Goal: Transaction & Acquisition: Purchase product/service

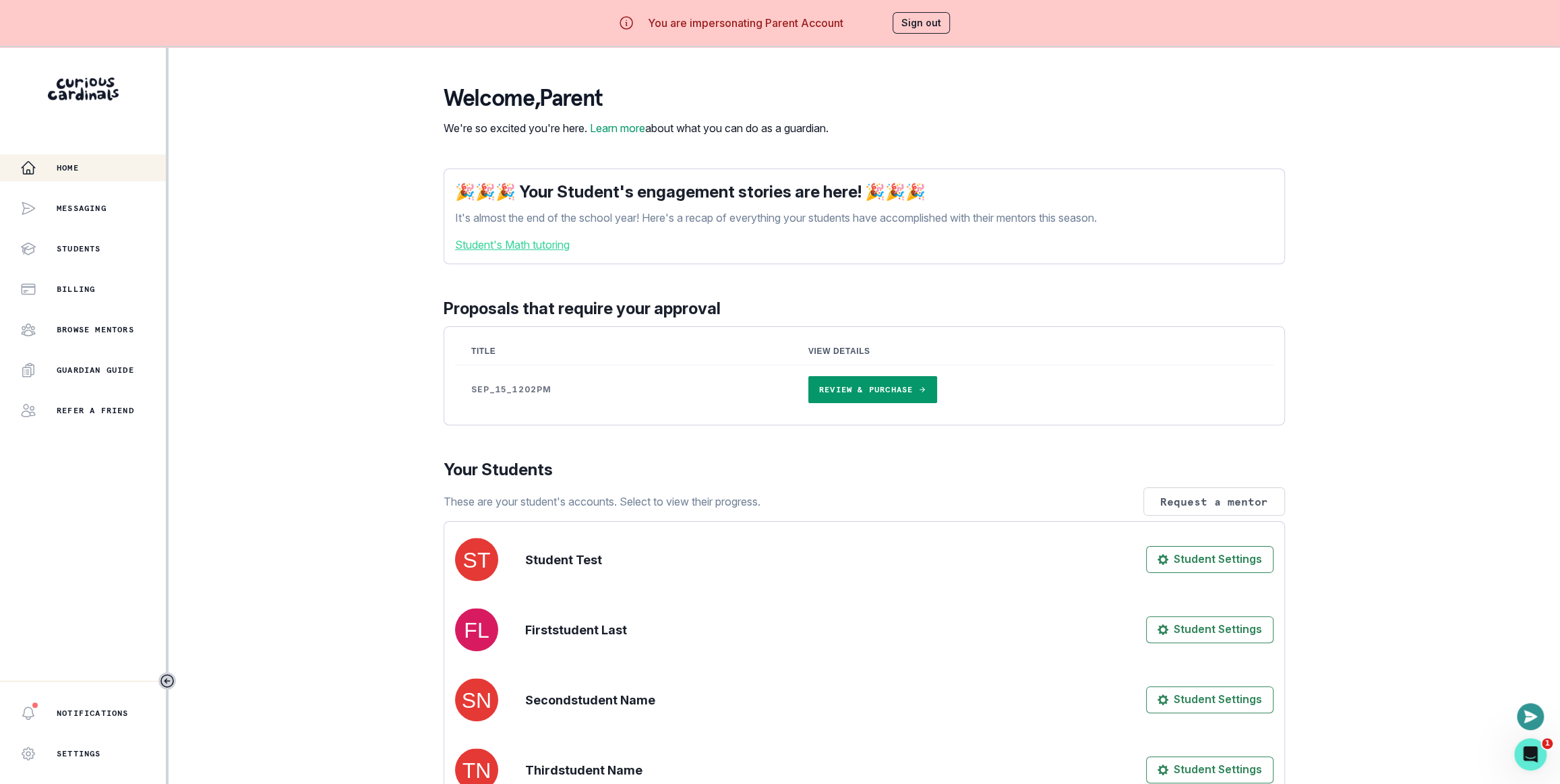
drag, startPoint x: 321, startPoint y: 284, endPoint x: 771, endPoint y: 360, distance: 456.4
click at [321, 284] on div "Home Messaging Students Billing Browse Mentors Guardian Guide Refer a friend No…" at bounding box center [780, 439] width 1560 height 784
click at [919, 403] on link "Review & Purchase" at bounding box center [872, 389] width 129 height 27
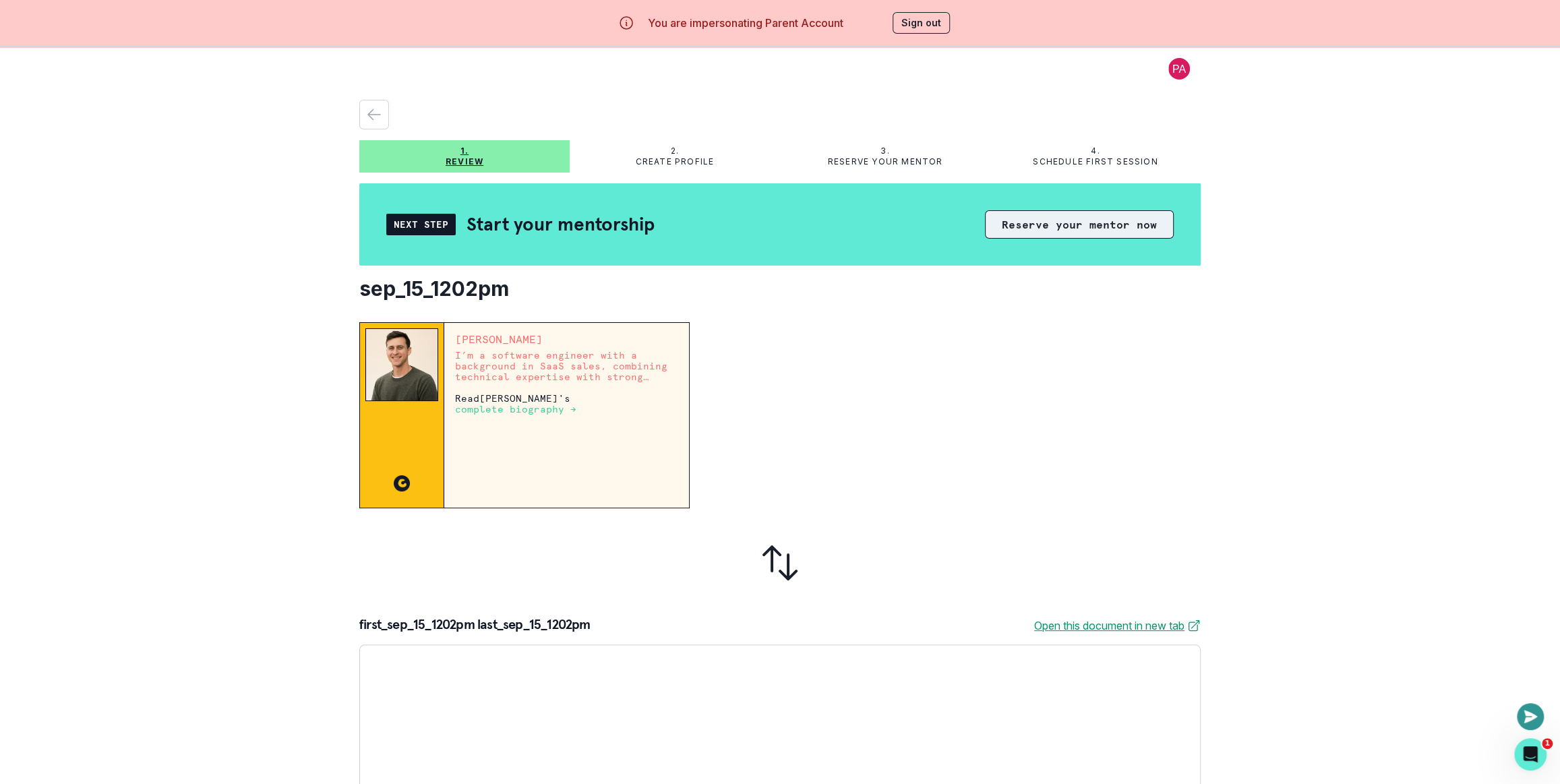
click at [1085, 232] on button "Reserve your mentor now" at bounding box center [1079, 224] width 188 height 28
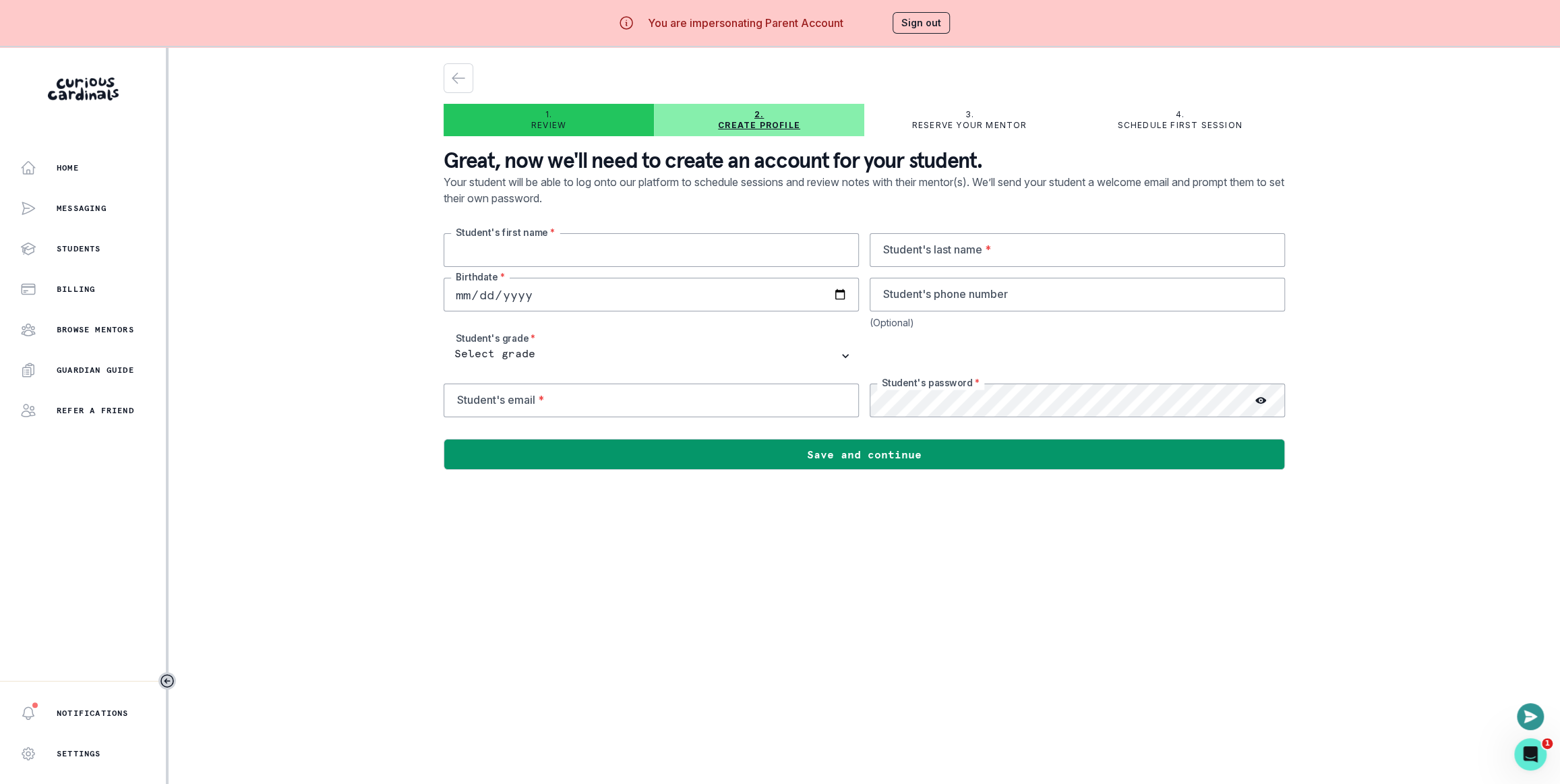
click at [550, 253] on input "text" at bounding box center [650, 251] width 415 height 34
type input "[PERSON_NAME]"
paste input "first_sep_15_1156am"
type input "first_sep_15_1156am"
click at [979, 262] on input "text" at bounding box center [1077, 251] width 415 height 34
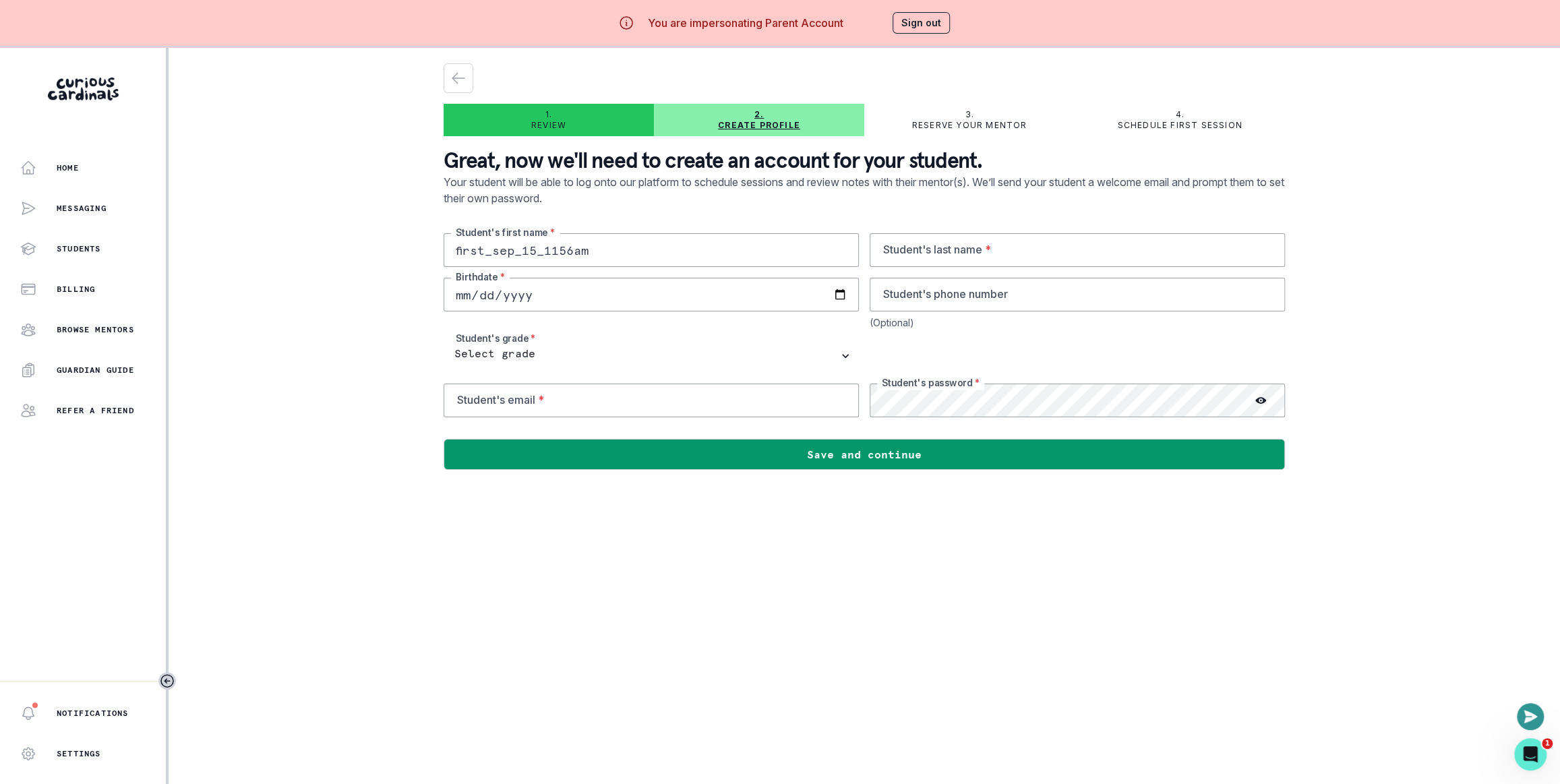
click at [679, 236] on input "first_sep_15_1156am" at bounding box center [650, 251] width 415 height 34
drag, startPoint x: 873, startPoint y: 254, endPoint x: 920, endPoint y: 257, distance: 47.1
click at [874, 254] on input "text" at bounding box center [1077, 251] width 415 height 34
paste input "first_sep_15_1156am"
click at [899, 251] on input "first_sep_15_1156am" at bounding box center [1077, 251] width 415 height 34
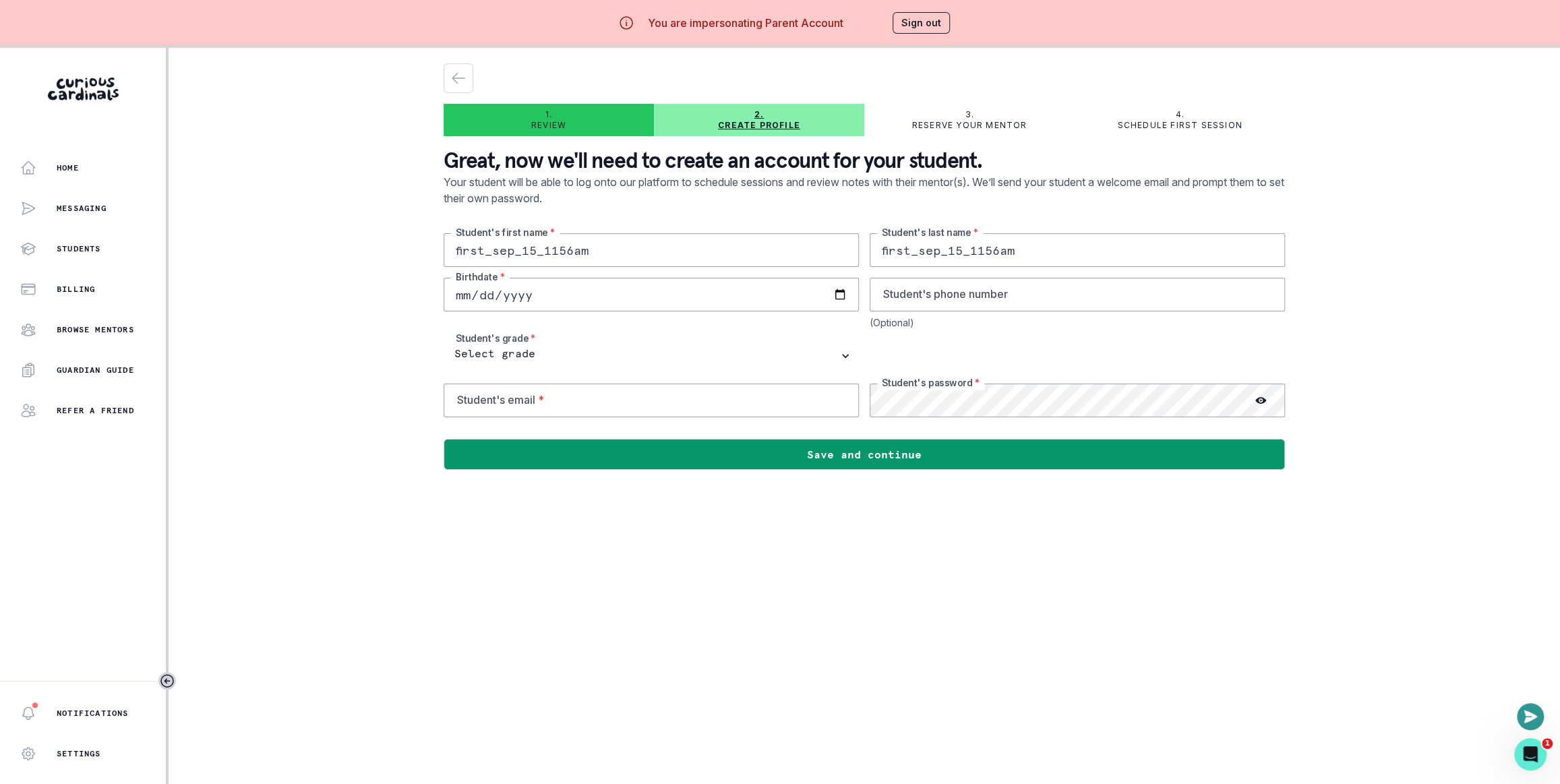
click at [899, 251] on input "first_sep_15_1156am" at bounding box center [1077, 251] width 415 height 34
click at [904, 250] on input "first_sep_15_1156am" at bounding box center [1077, 251] width 415 height 34
click at [914, 246] on input "first_sep_15_1156am" at bounding box center [1077, 251] width 415 height 34
type input "last_sep_15_1156am"
click at [506, 285] on input "date" at bounding box center [650, 295] width 415 height 34
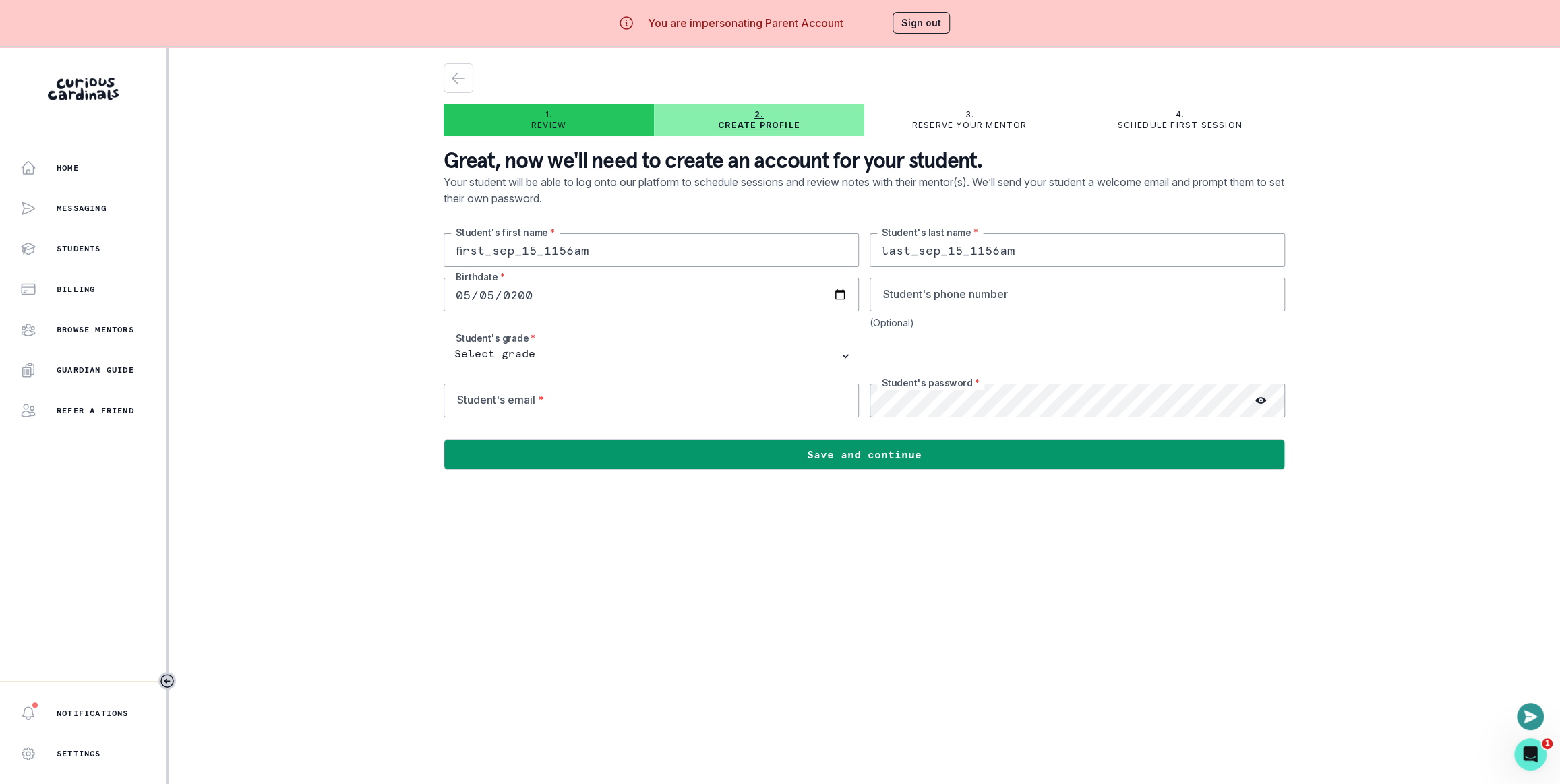
type input "[DATE]"
drag, startPoint x: 653, startPoint y: 327, endPoint x: 650, endPoint y: 351, distance: 24.2
click at [652, 329] on div "first_sep_15_1156am Student's first name * last_sep_15_1156am Student's last na…" at bounding box center [864, 326] width 841 height 184
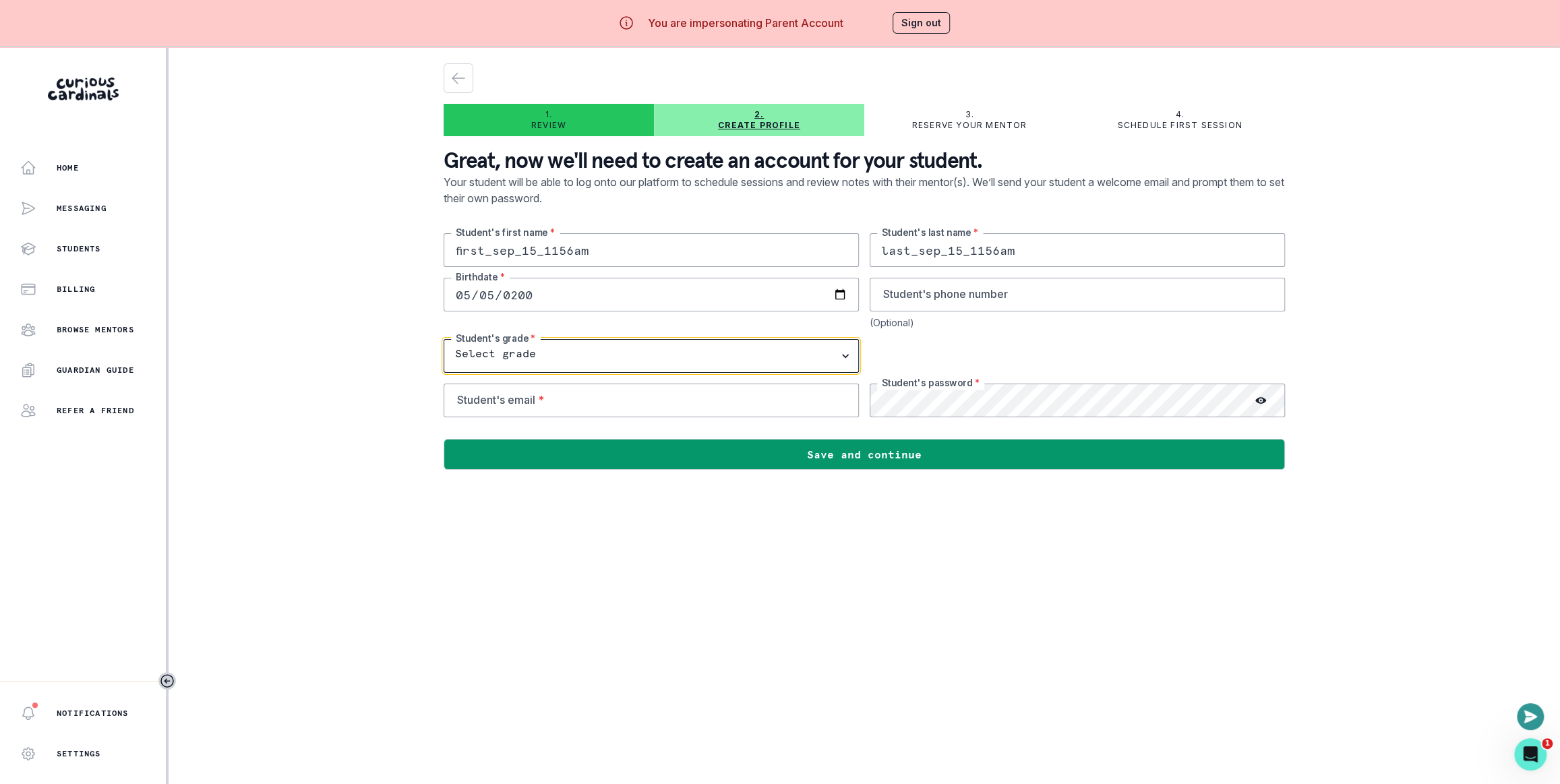
click at [650, 350] on select "Select grade 1st Grade 2nd Grade 3rd Grade 4th Grade 5th Grade 6th Grade 7th Gr…" at bounding box center [650, 356] width 415 height 34
select select "4th Grade"
click at [448, 339] on select "Select grade 1st Grade 2nd Grade 3rd Grade 4th Grade 5th Grade 6th Grade 7th Gr…" at bounding box center [650, 356] width 415 height 34
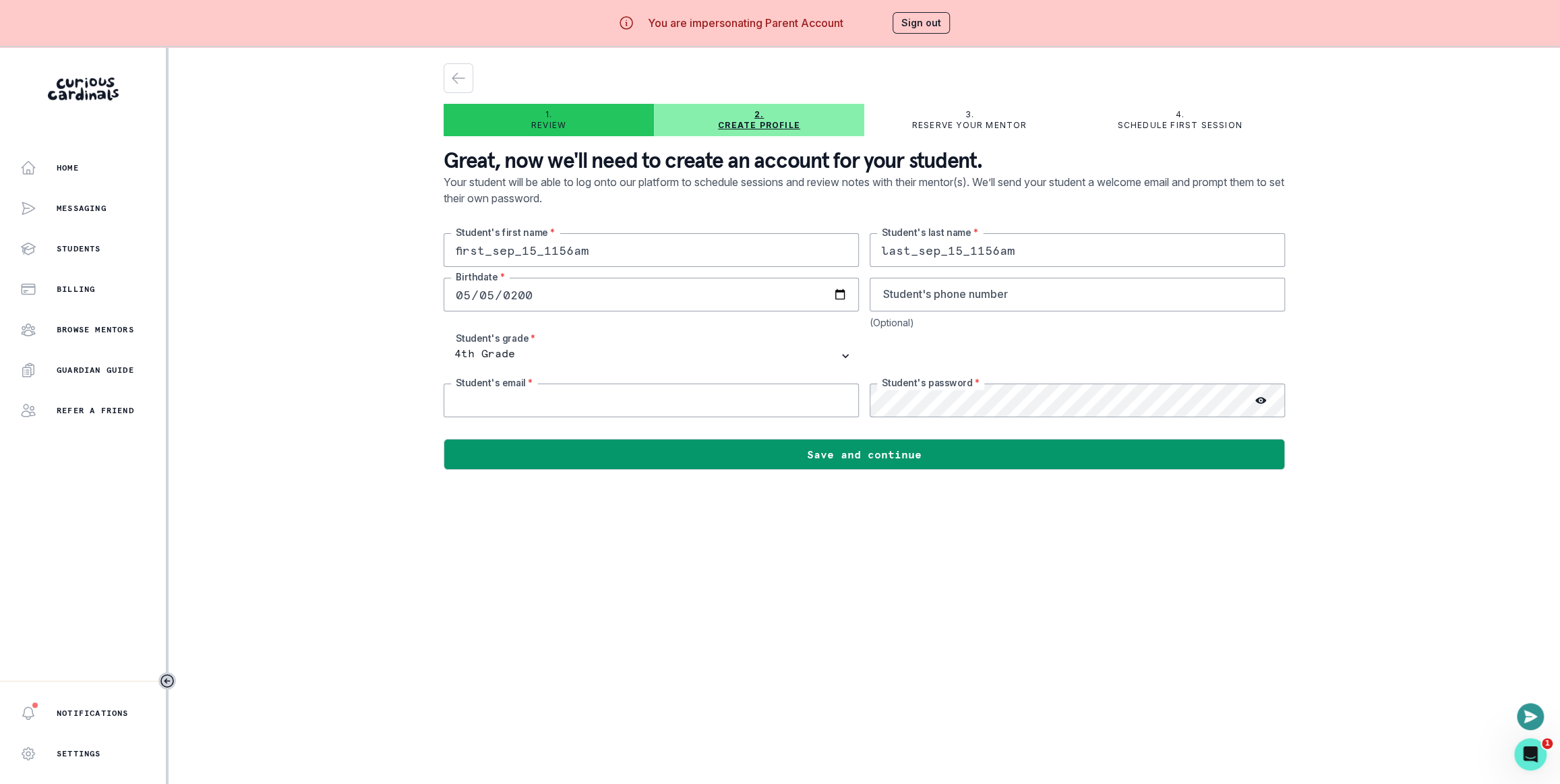
click at [709, 406] on input "email" at bounding box center [650, 401] width 415 height 34
click at [617, 257] on input "first_sep_15_1156am" at bounding box center [650, 251] width 415 height 34
click at [617, 398] on input "email" at bounding box center [650, 401] width 415 height 34
paste input "first_sep_15_1156am"
drag, startPoint x: 395, startPoint y: 554, endPoint x: 407, endPoint y: 551, distance: 12.4
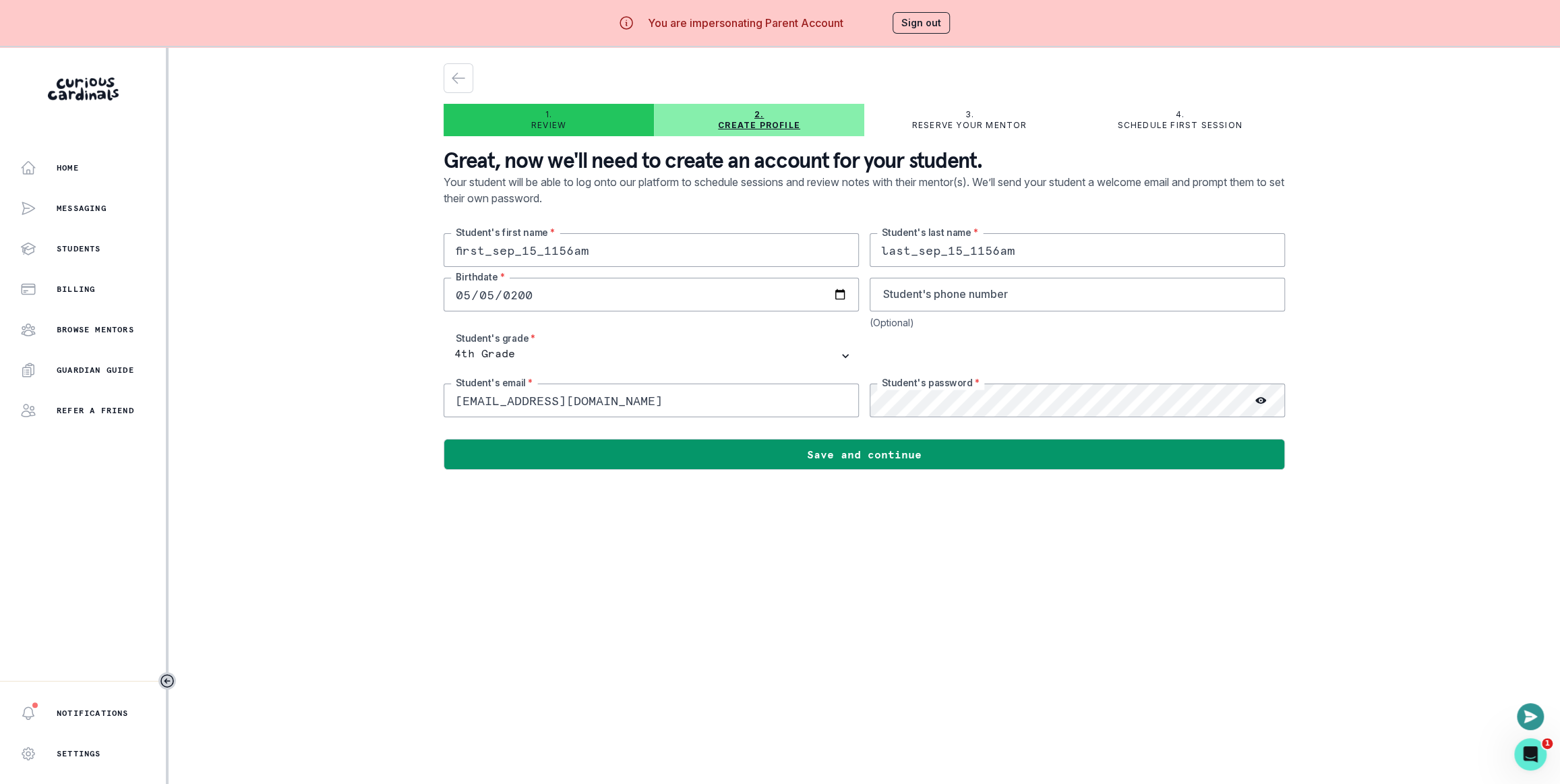
click at [395, 554] on div "Home Messaging Students Billing Browse Mentors Guardian Guide Refer a friend No…" at bounding box center [780, 439] width 1560 height 784
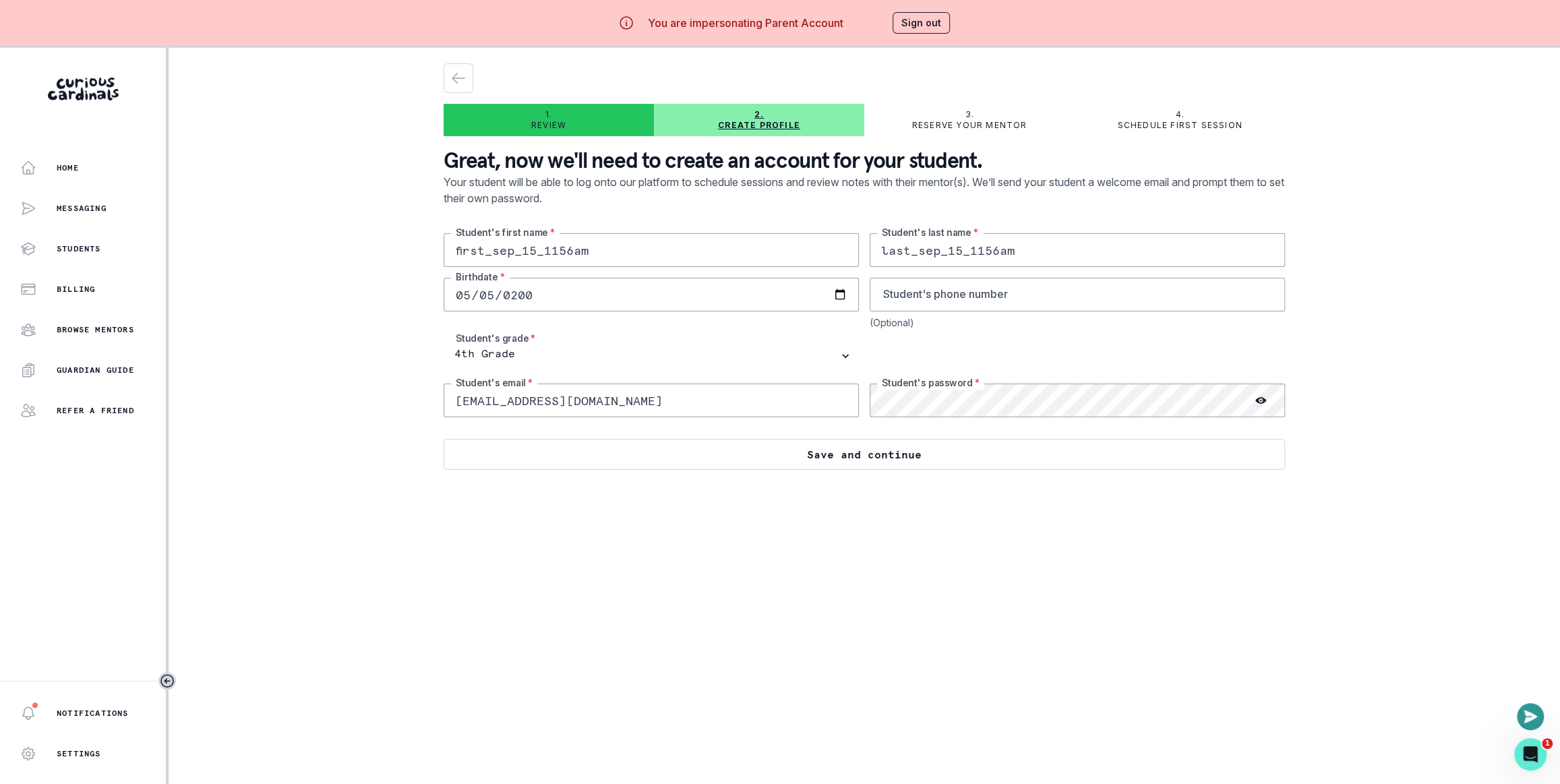
click at [921, 467] on button "Save and continue" at bounding box center [864, 454] width 841 height 31
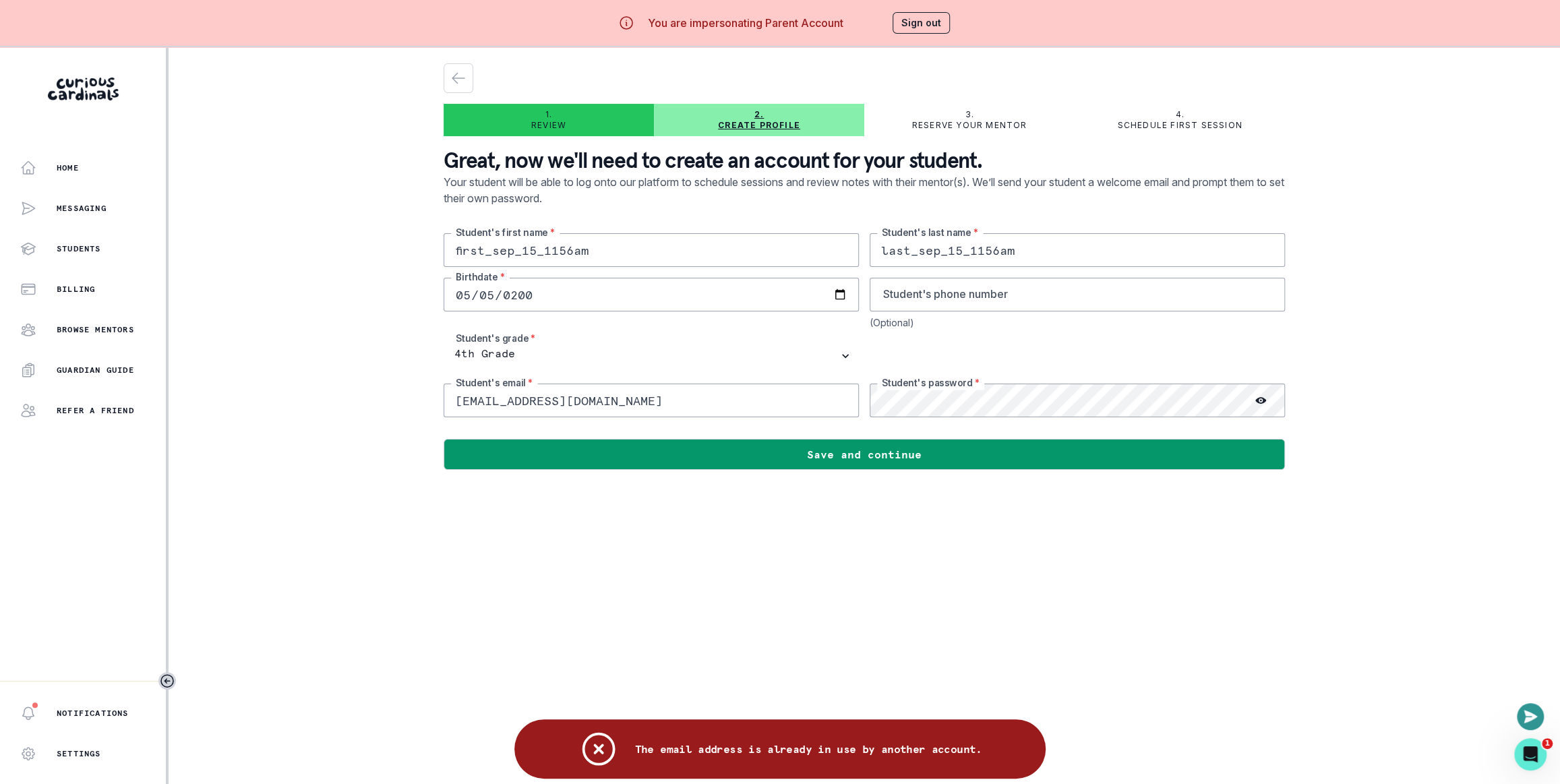
click at [767, 499] on main "1. Review 2. Create profile 3. Reserve your mentor 4. Schedule first session Gr…" at bounding box center [864, 439] width 863 height 784
click at [565, 400] on input "[EMAIL_ADDRESS][DOMAIN_NAME]" at bounding box center [650, 401] width 415 height 34
click at [523, 395] on input "[EMAIL_ADDRESS][DOMAIN_NAME]" at bounding box center [650, 401] width 415 height 34
drag, startPoint x: 508, startPoint y: 399, endPoint x: 624, endPoint y: 398, distance: 116.0
click at [624, 398] on input "[EMAIL_ADDRESS][DOMAIN_NAME]" at bounding box center [650, 401] width 415 height 34
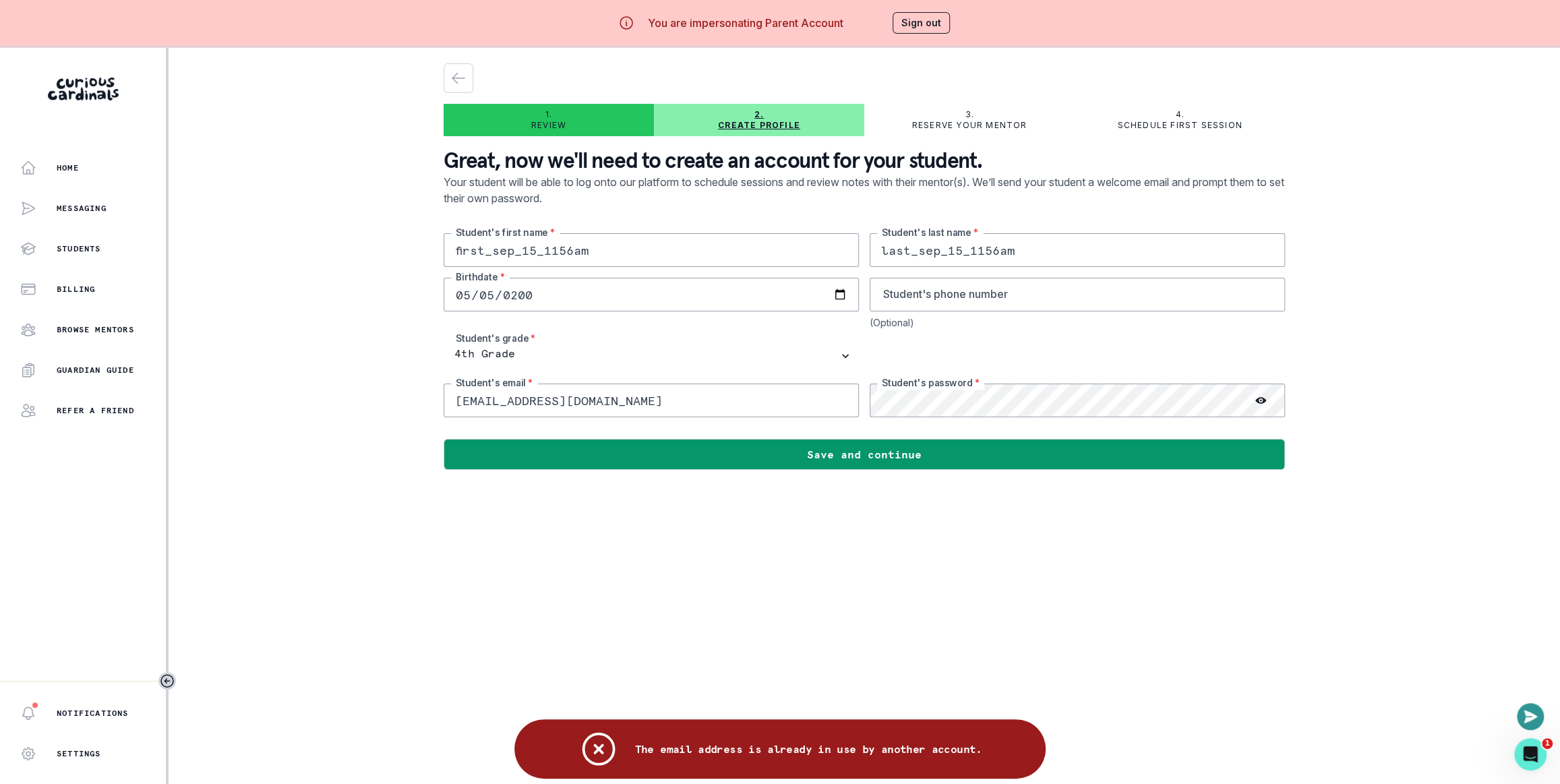
click at [624, 398] on input "[EMAIL_ADDRESS][DOMAIN_NAME]" at bounding box center [650, 401] width 415 height 34
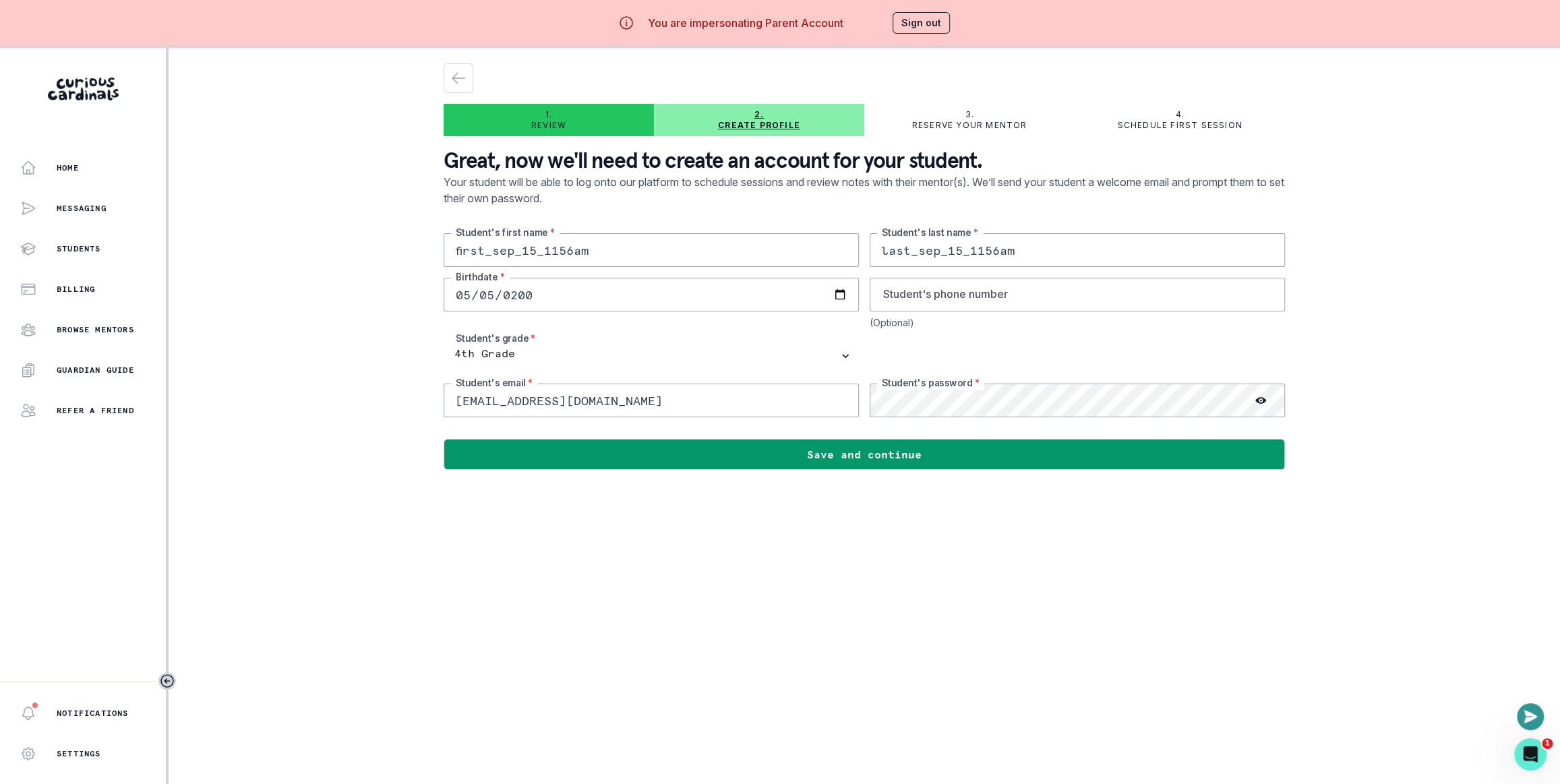
drag, startPoint x: 604, startPoint y: 401, endPoint x: 631, endPoint y: 400, distance: 27.0
click at [631, 400] on input "[EMAIL_ADDRESS][DOMAIN_NAME]" at bounding box center [650, 401] width 415 height 34
type input "[EMAIL_ADDRESS][DOMAIN_NAME]"
click at [731, 551] on main "1. Review 2. Create profile 3. Reserve your mentor 4. Schedule first session Gr…" at bounding box center [864, 439] width 863 height 784
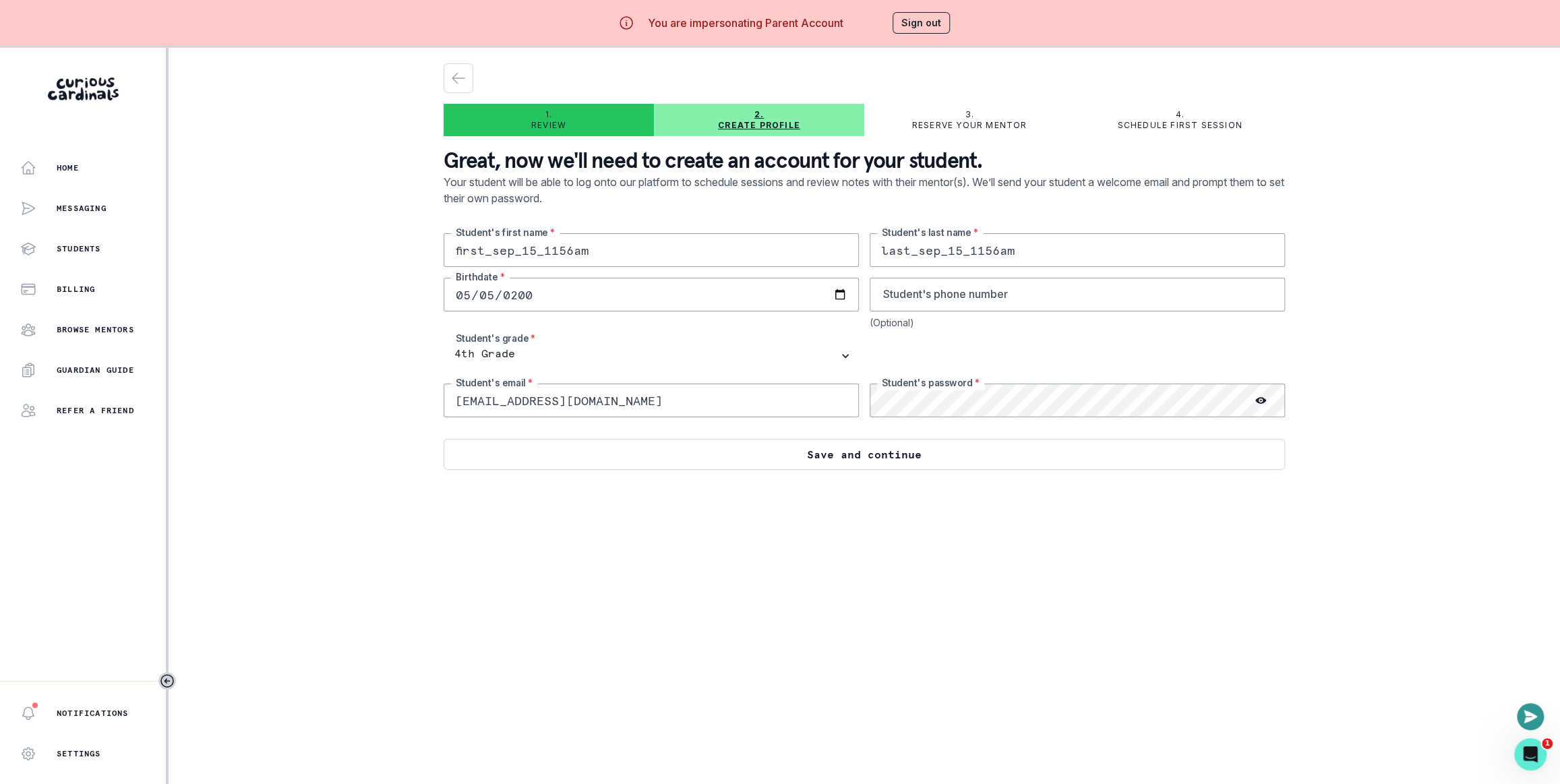
click at [777, 460] on button "Save and continue" at bounding box center [864, 454] width 841 height 31
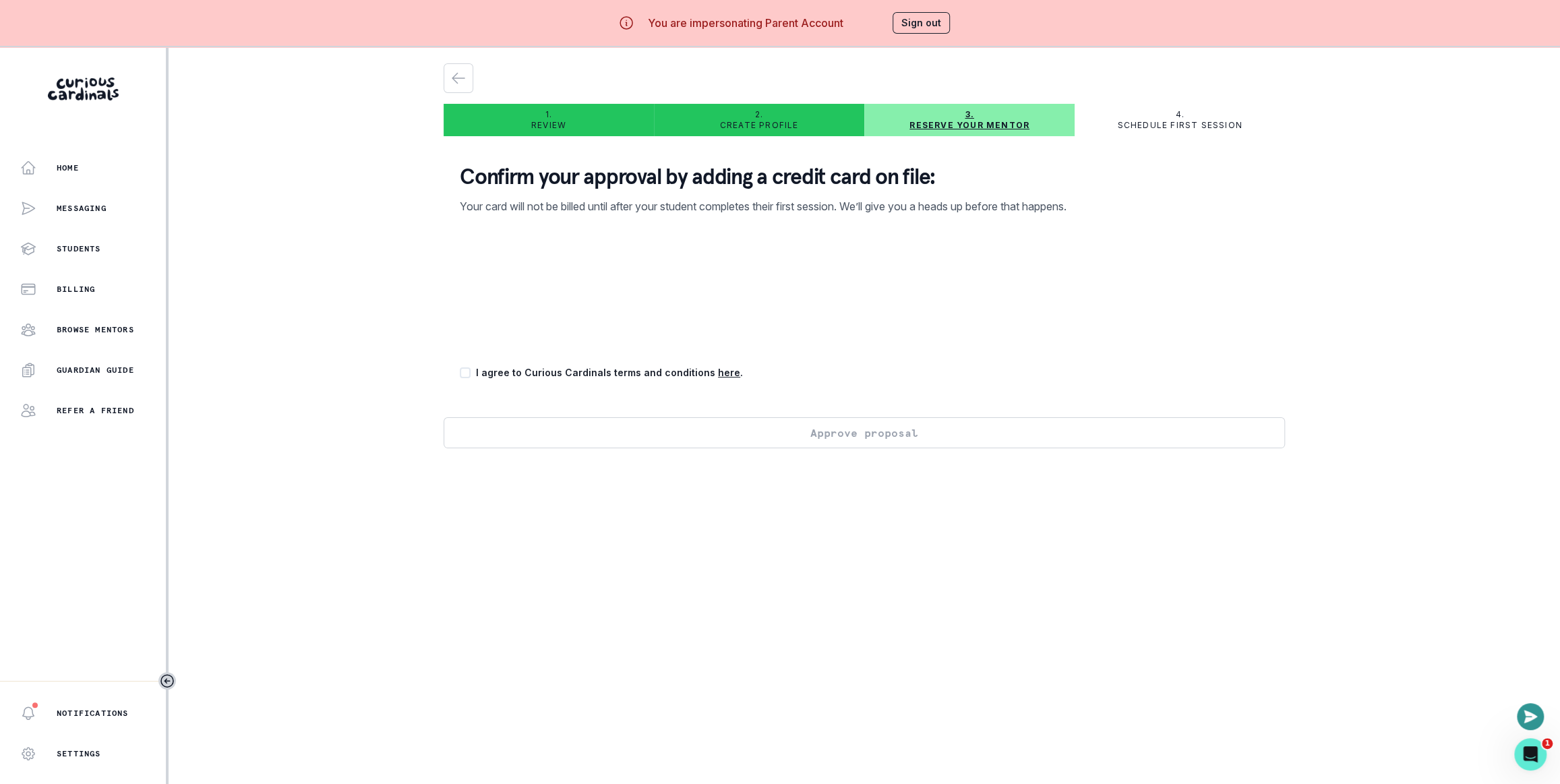
click at [469, 372] on span at bounding box center [465, 372] width 11 height 11
click at [459, 372] on input "checkbox" at bounding box center [459, 372] width 1 height 1
checkbox input "true"
click at [1106, 437] on button "Approve proposal" at bounding box center [864, 433] width 841 height 31
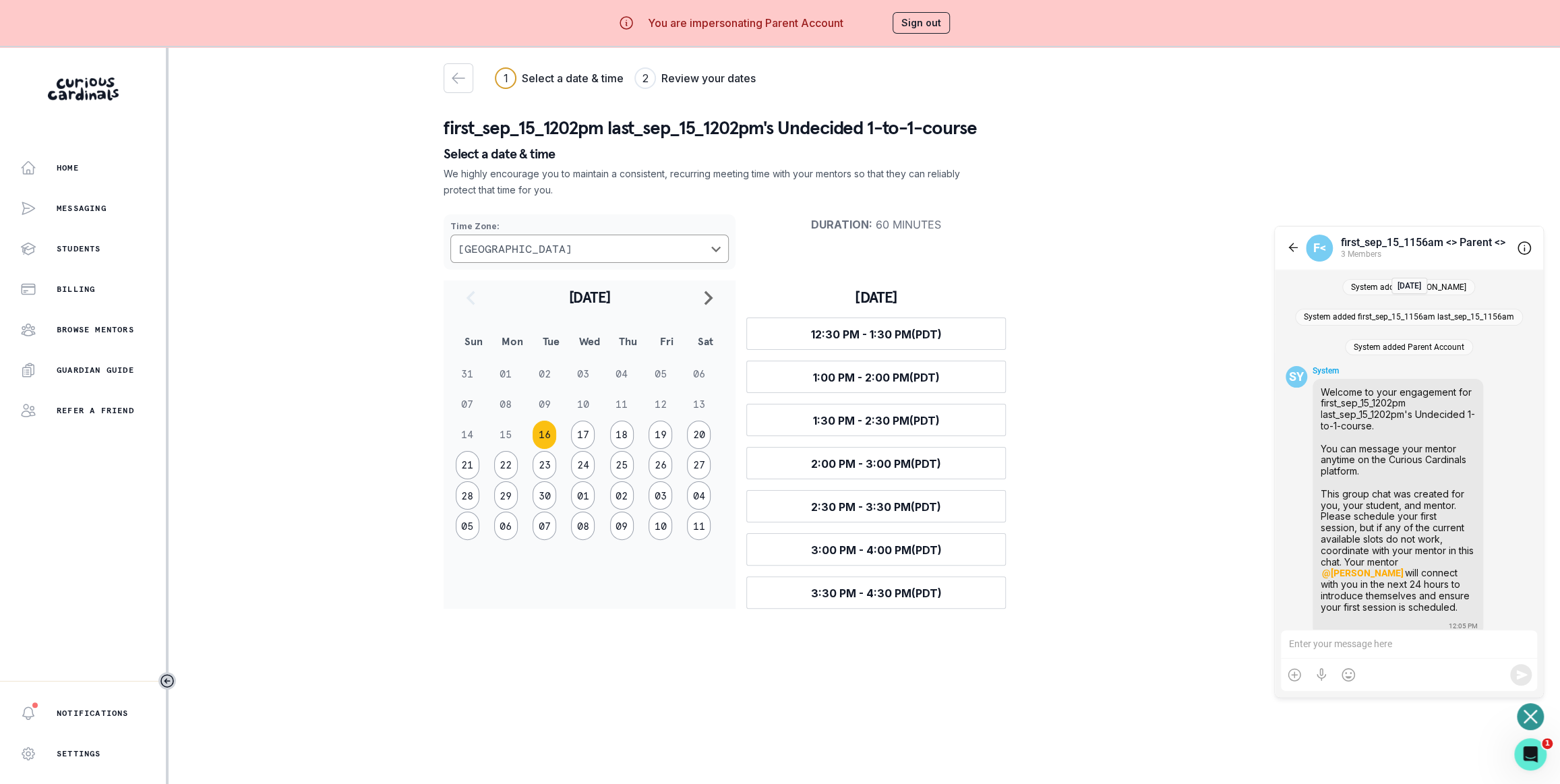
scroll to position [10, 0]
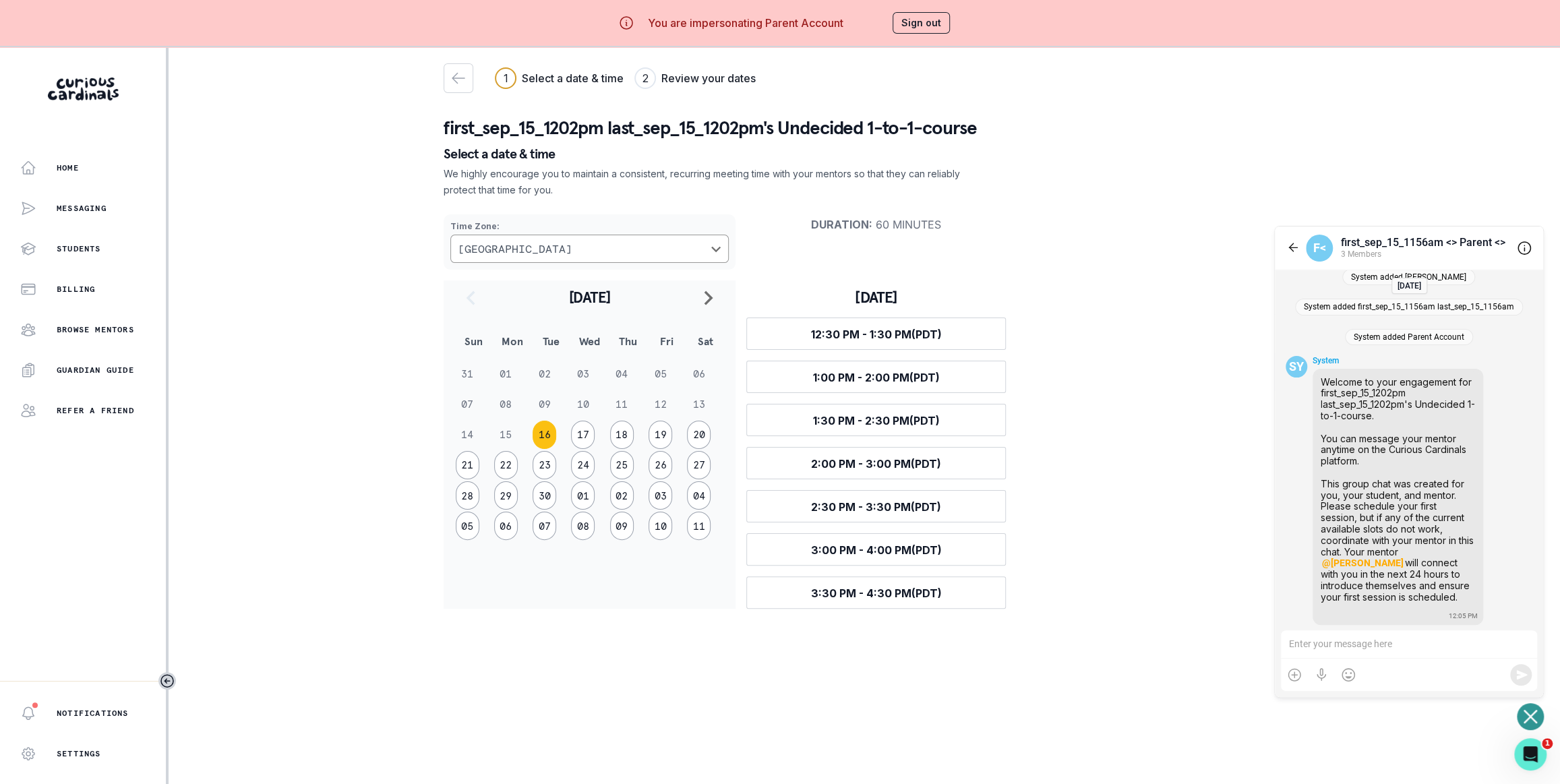
click at [1099, 162] on div "first_sep_15_1202pm last_sep_15_1202pm's Undecided 1-to-1-course Select a date …" at bounding box center [864, 353] width 841 height 510
click at [902, 14] on button "Sign out" at bounding box center [921, 22] width 57 height 21
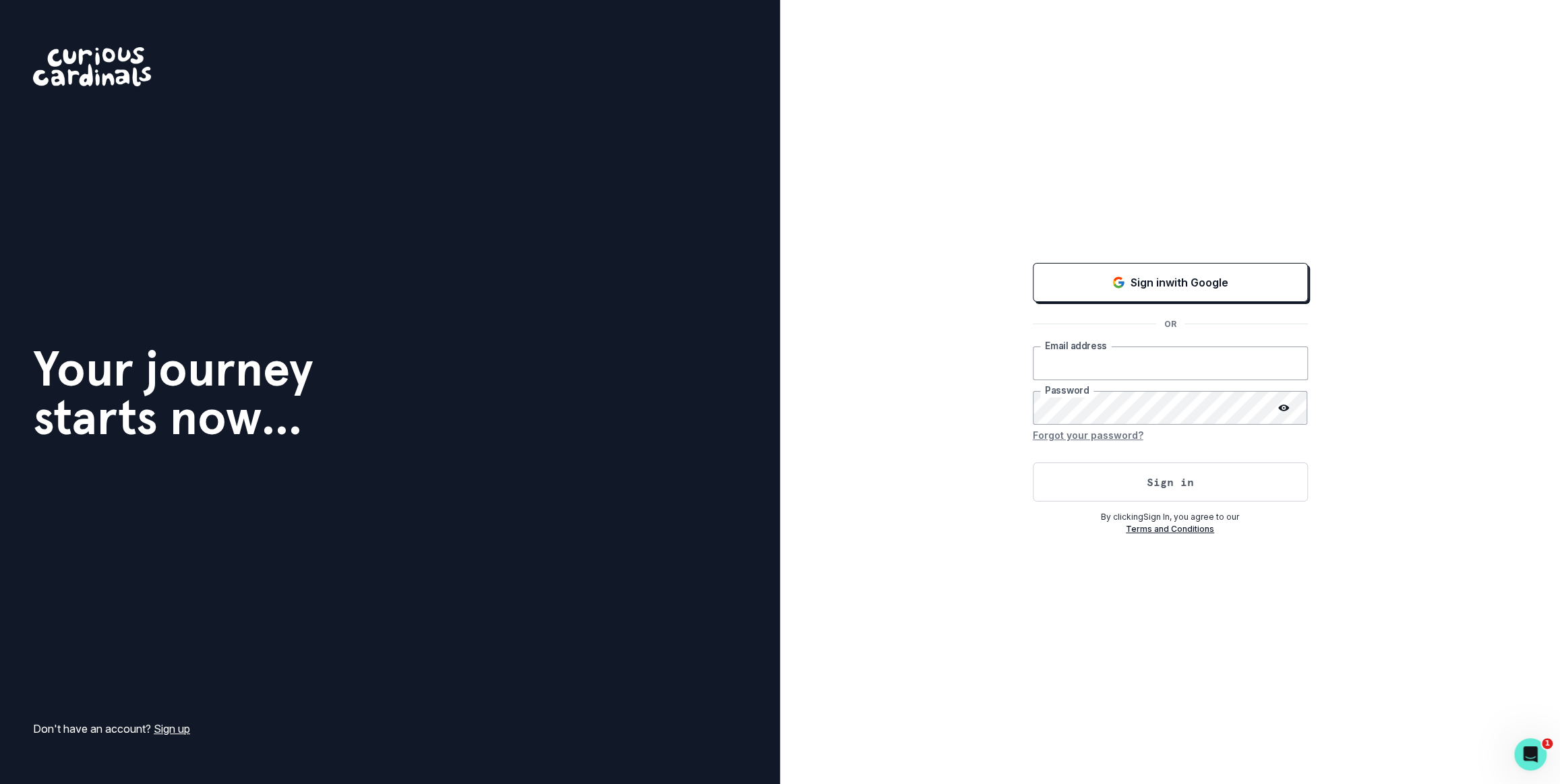
type input "[PERSON_NAME][EMAIL_ADDRESS][DOMAIN_NAME]"
drag, startPoint x: 961, startPoint y: 111, endPoint x: 1258, endPoint y: 94, distance: 297.5
click at [967, 110] on div "Sign in with Google OR [PERSON_NAME][EMAIL_ADDRESS][DOMAIN_NAME] Email address …" at bounding box center [1170, 392] width 780 height 784
click at [989, 88] on div "Sign in with Google OR [PERSON_NAME][EMAIL_ADDRESS][DOMAIN_NAME] Email address …" at bounding box center [1170, 392] width 780 height 784
click at [1225, 367] on input "[PERSON_NAME][EMAIL_ADDRESS][DOMAIN_NAME]" at bounding box center [1170, 364] width 275 height 34
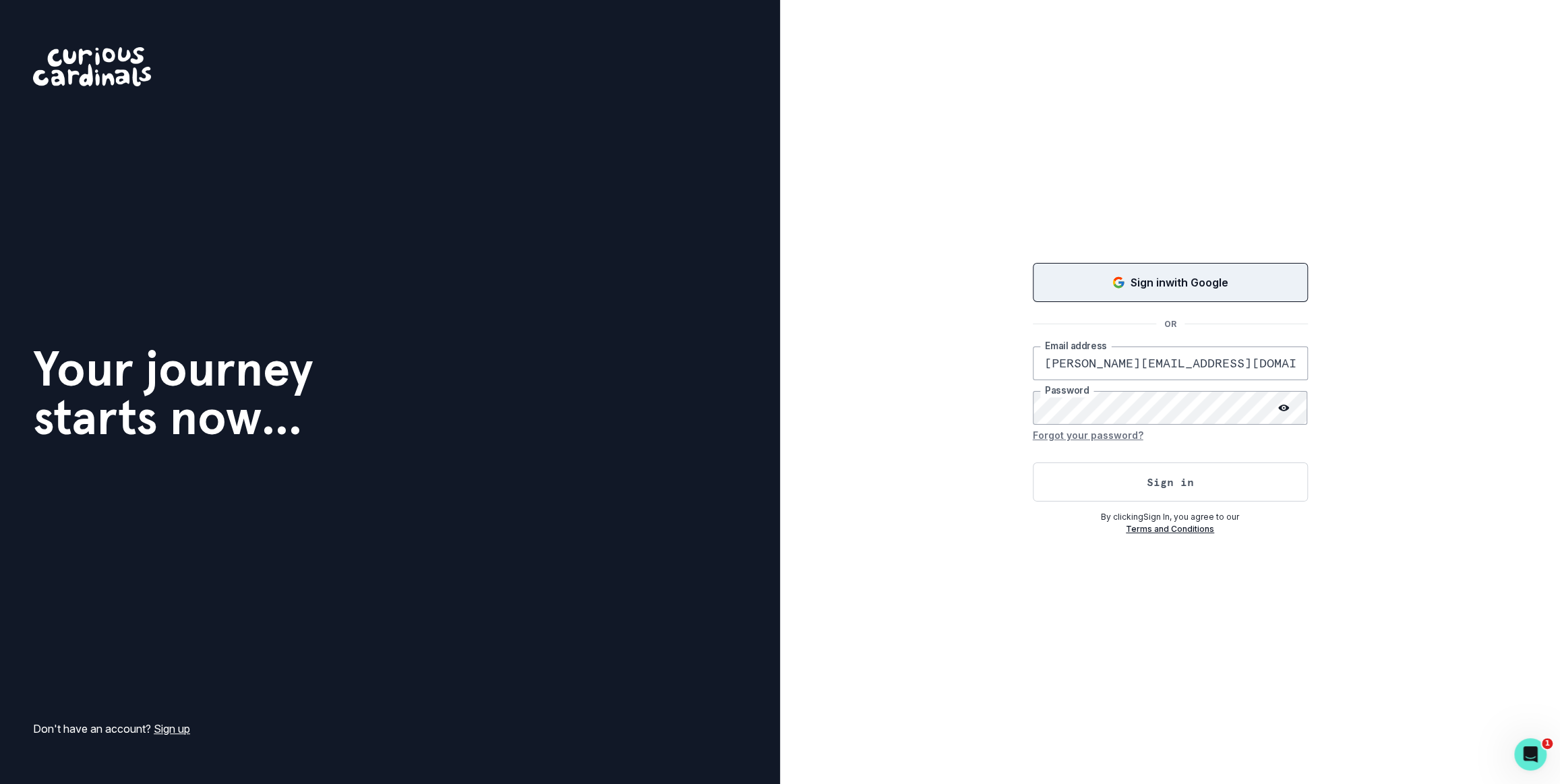
click at [1105, 291] on div "Sign in with Google" at bounding box center [1170, 282] width 241 height 16
